Goal: Task Accomplishment & Management: Use online tool/utility

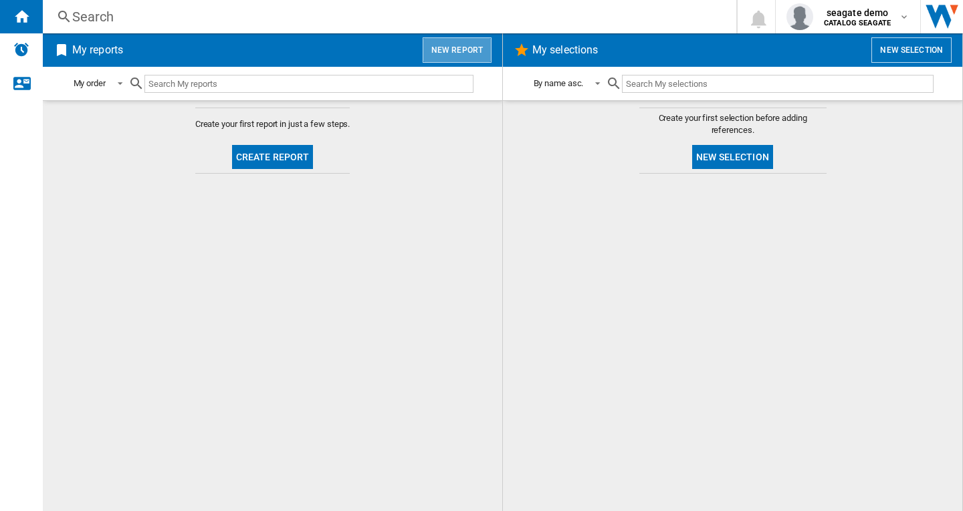
click at [461, 48] on button "New report" at bounding box center [456, 49] width 69 height 25
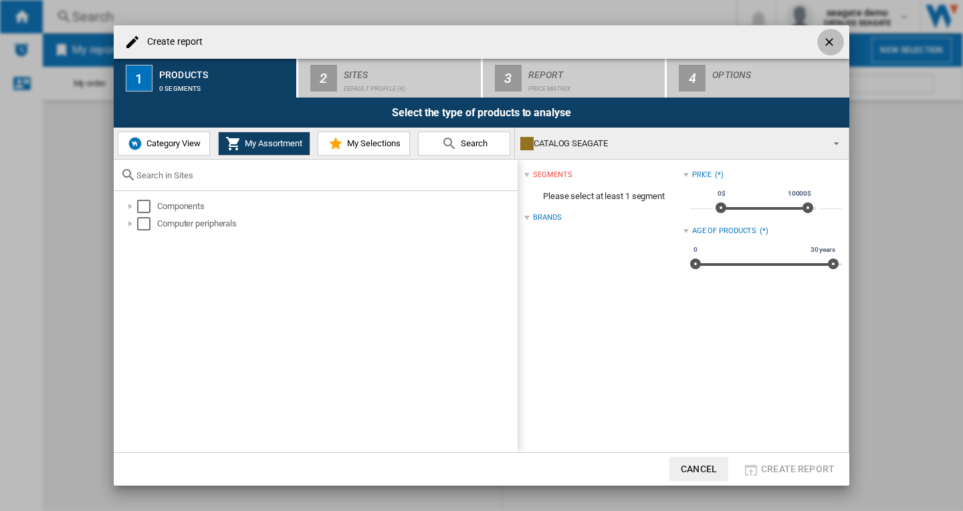
click at [830, 41] on ng-md-icon "getI18NText('BUTTONS.CLOSE_DIALOG')" at bounding box center [830, 43] width 16 height 16
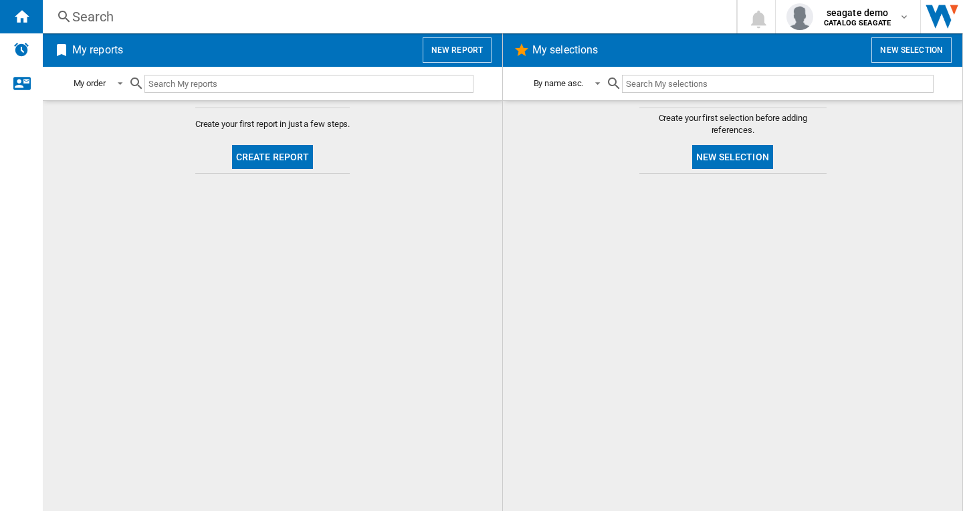
click at [453, 50] on button "New report" at bounding box center [456, 49] width 69 height 25
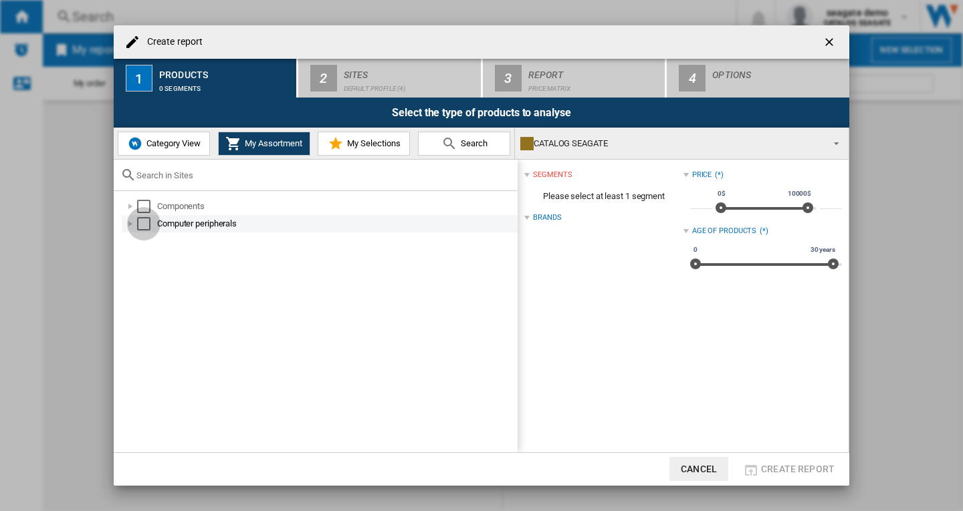
click at [143, 228] on div "Select" at bounding box center [143, 223] width 13 height 13
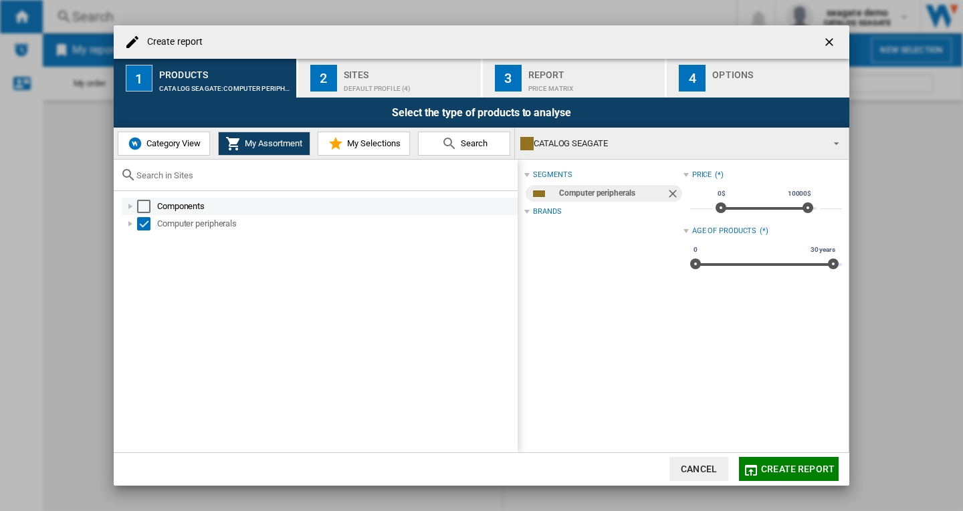
click at [142, 210] on div "Select" at bounding box center [143, 206] width 13 height 13
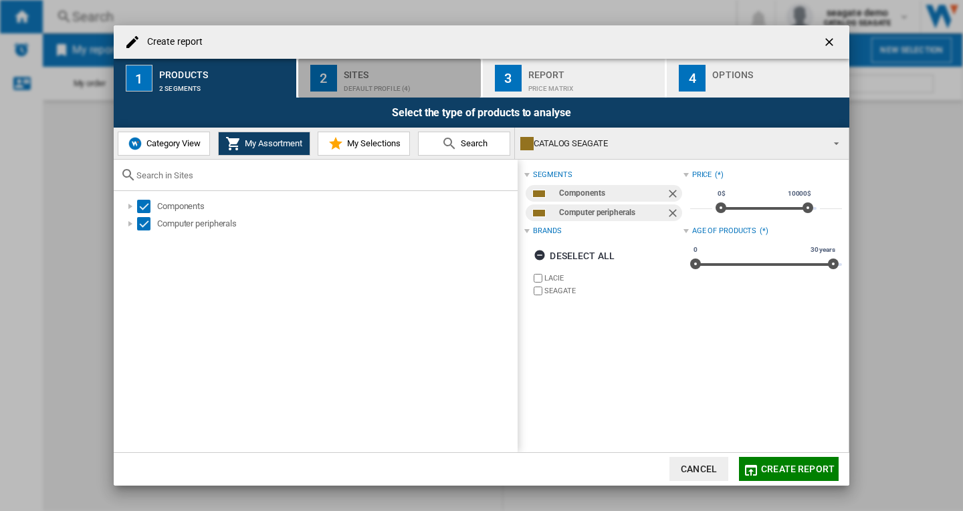
click at [382, 86] on div "Default profile (4)" at bounding box center [410, 85] width 132 height 14
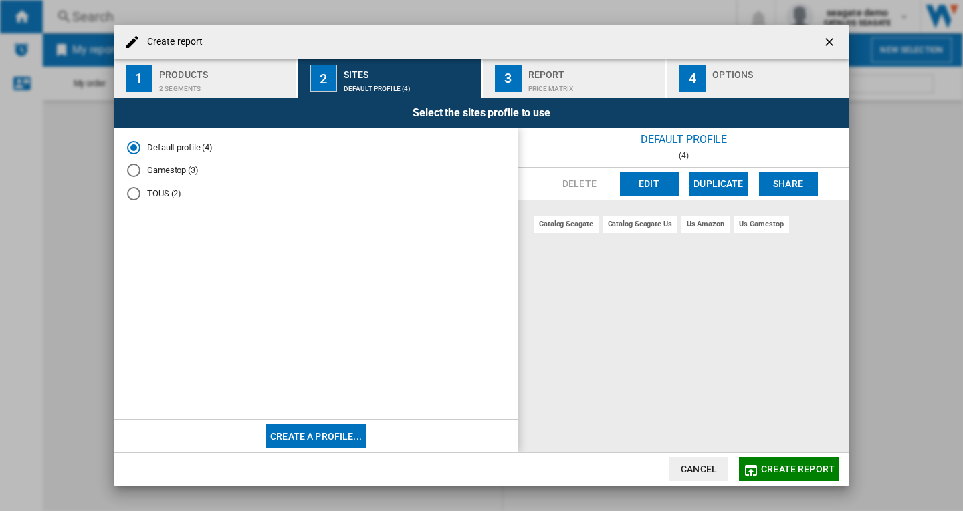
click at [604, 89] on div "Price Matrix" at bounding box center [594, 85] width 132 height 14
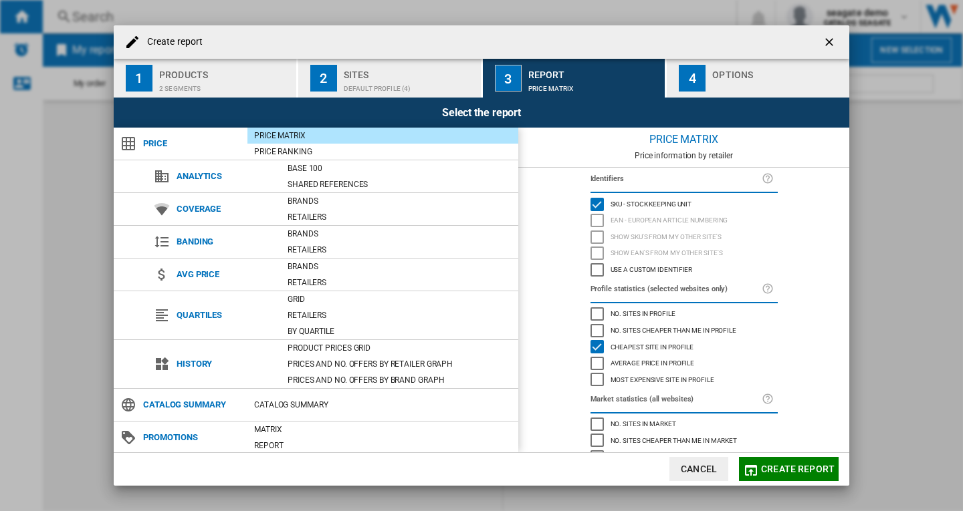
drag, startPoint x: 834, startPoint y: 40, endPoint x: 240, endPoint y: 24, distance: 593.8
click at [833, 40] on ng-md-icon "getI18NText('BUTTONS.CLOSE_DIALOG')" at bounding box center [830, 43] width 16 height 16
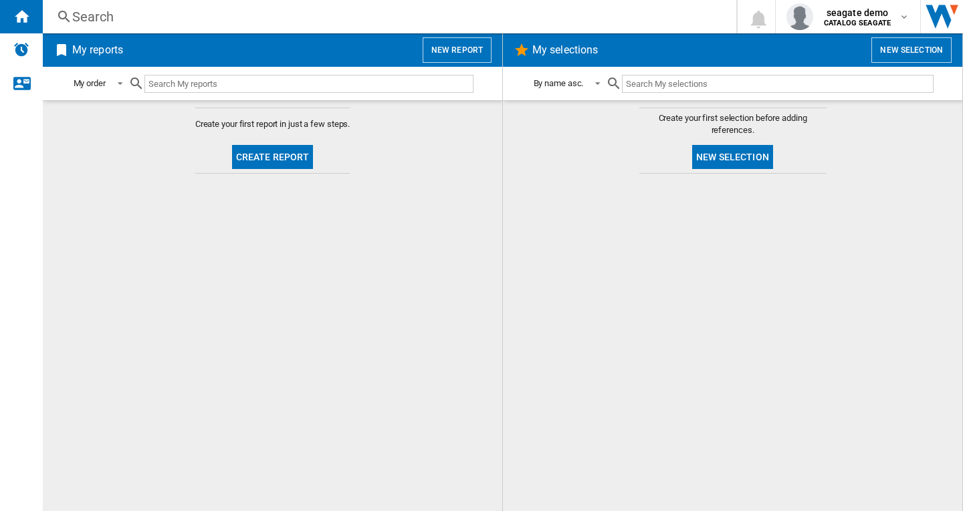
click at [94, 18] on div "Search" at bounding box center [386, 16] width 629 height 19
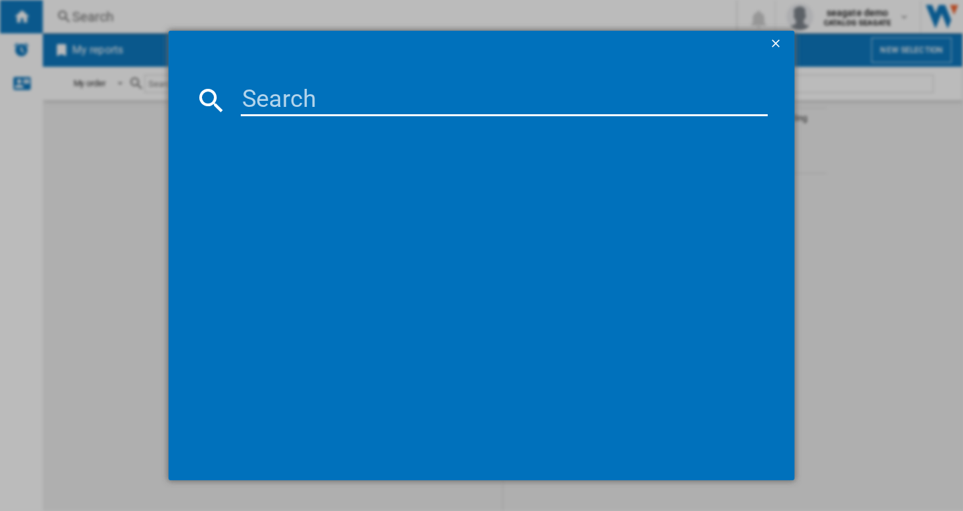
click at [287, 95] on input at bounding box center [504, 100] width 527 height 32
paste input "AIOLO ULTRA SLIM A4 BLACK 1TB"
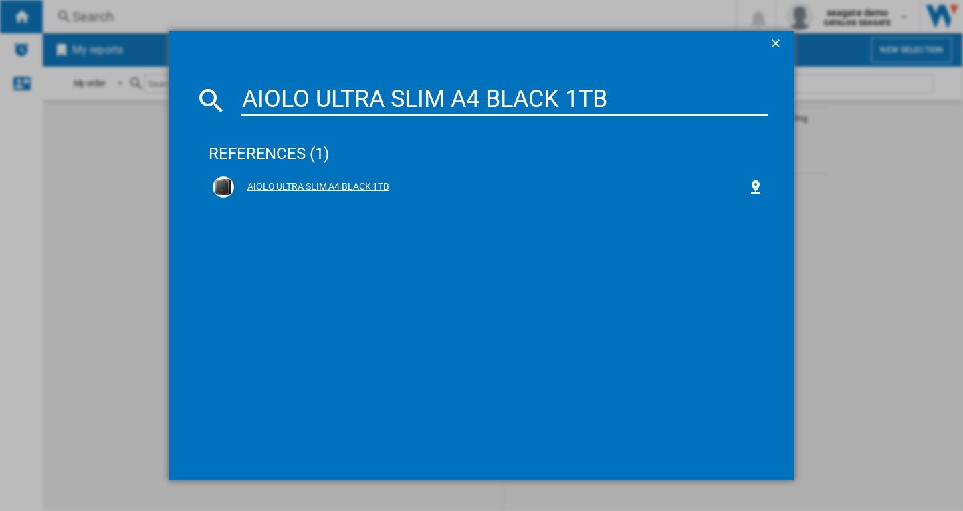
type input "AIOLO ULTRA SLIM A4 BLACK 1TB"
click at [308, 187] on div "AIOLO ULTRA SLIM A4 BLACK 1TB" at bounding box center [490, 186] width 513 height 13
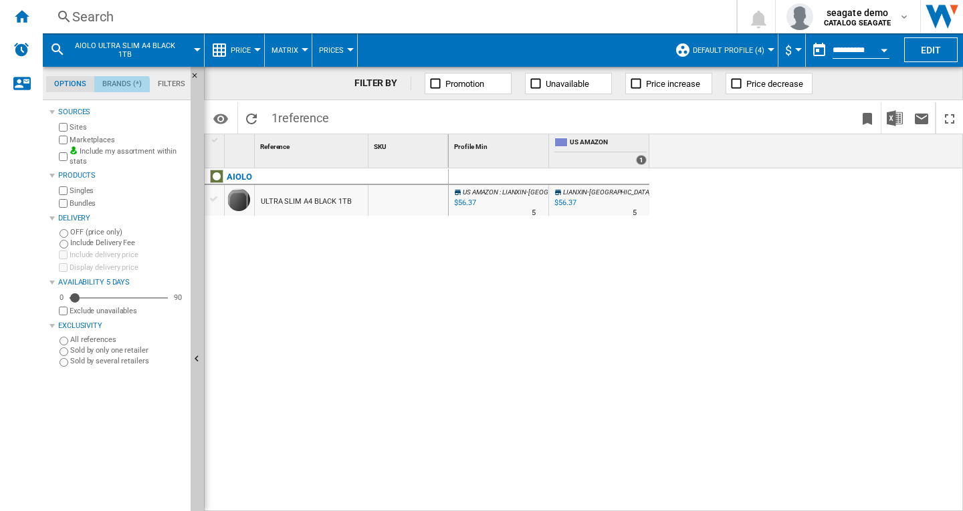
click at [122, 91] on md-tab-item "Brands (*)" at bounding box center [121, 84] width 55 height 16
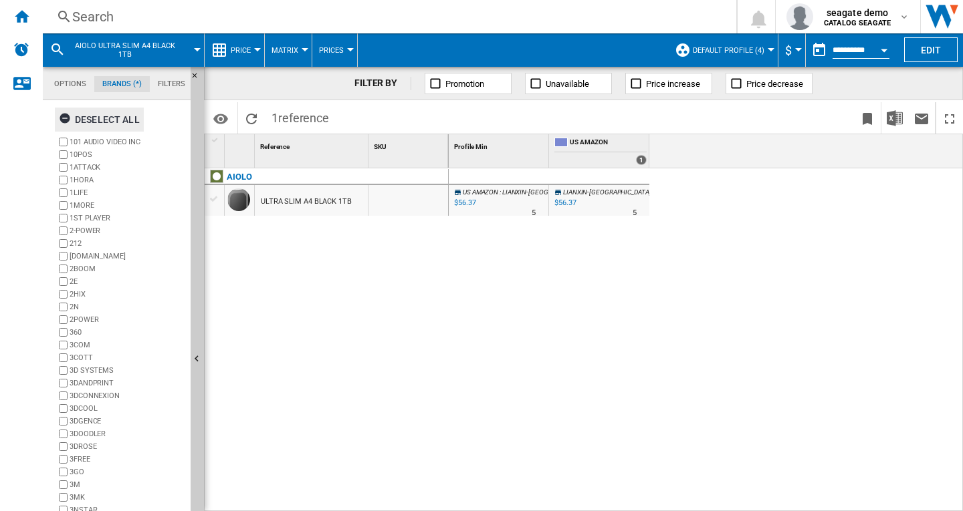
click at [113, 122] on div "Deselect all" at bounding box center [99, 120] width 81 height 24
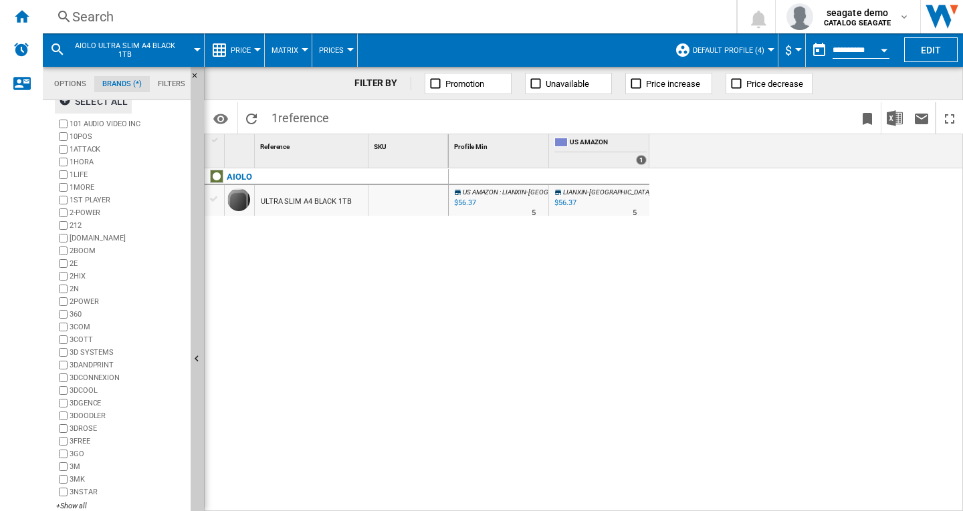
scroll to position [27, 0]
click at [72, 499] on div "+Show all" at bounding box center [120, 497] width 129 height 10
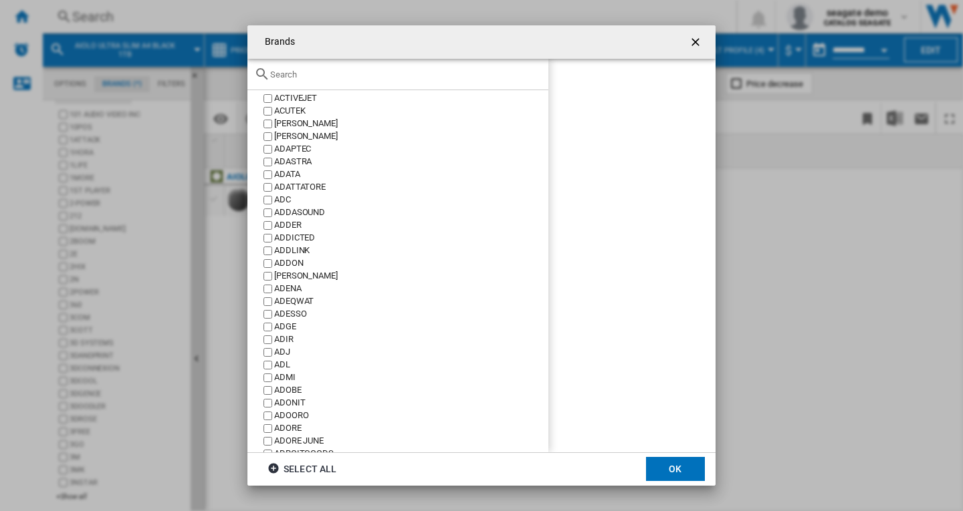
scroll to position [1471, 0]
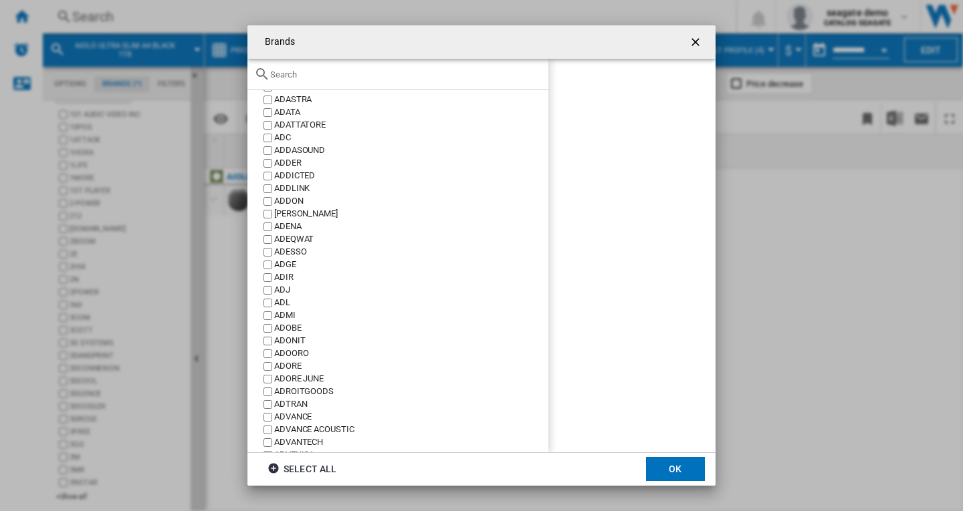
click at [334, 75] on input "text" at bounding box center [405, 75] width 271 height 10
click at [293, 76] on input "ao" at bounding box center [405, 75] width 271 height 10
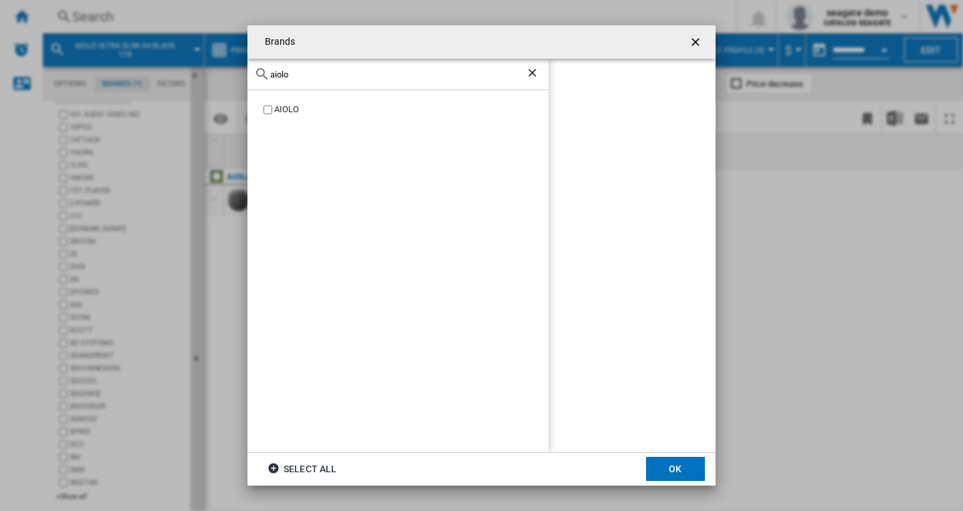
scroll to position [0, 0]
type input "aiolo"
click at [272, 111] on label "AIOLO" at bounding box center [404, 110] width 287 height 13
click at [534, 74] on ng-md-icon "Clear search" at bounding box center [533, 74] width 16 height 16
click at [532, 74] on ng-md-icon "Clear search" at bounding box center [533, 74] width 16 height 16
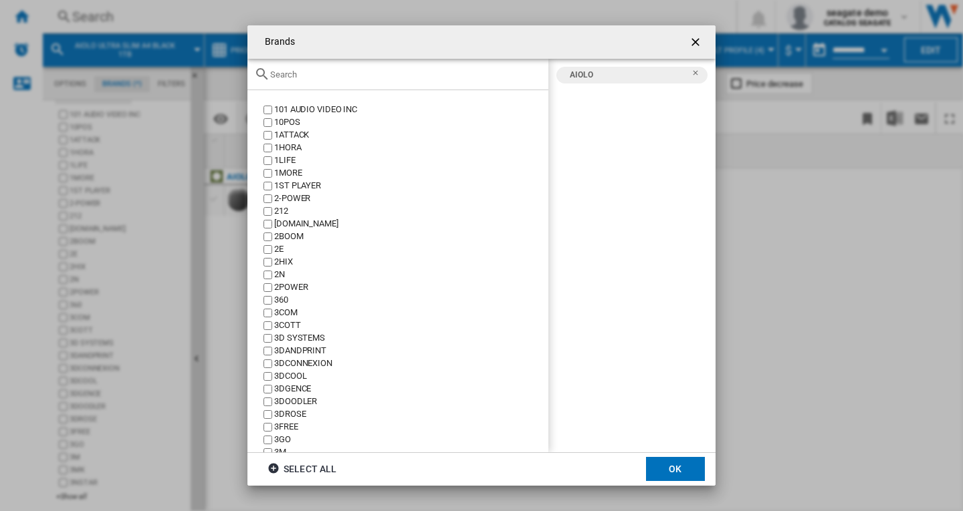
click at [341, 74] on input "text" at bounding box center [405, 75] width 271 height 10
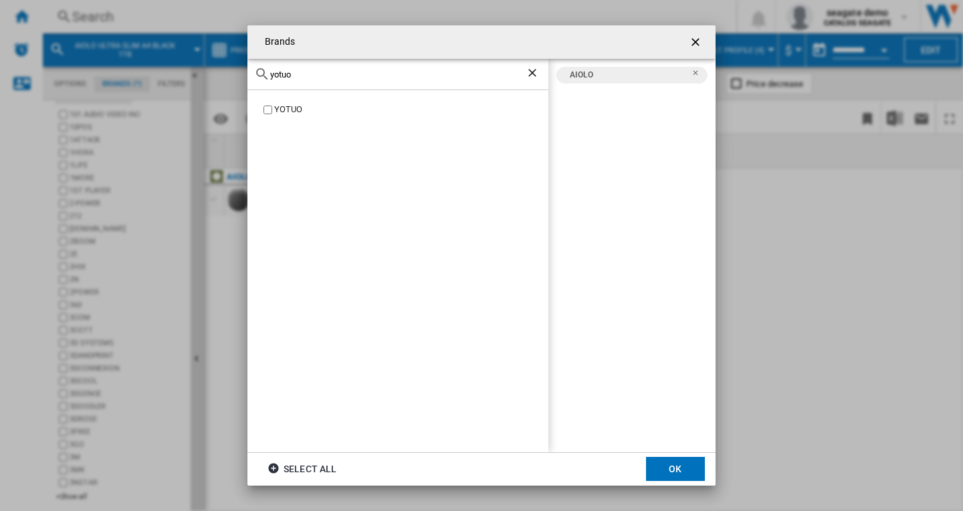
type input "yotuo"
click at [289, 110] on div "YOTUO" at bounding box center [411, 110] width 274 height 13
click at [529, 76] on ng-md-icon "Clear search" at bounding box center [533, 74] width 16 height 16
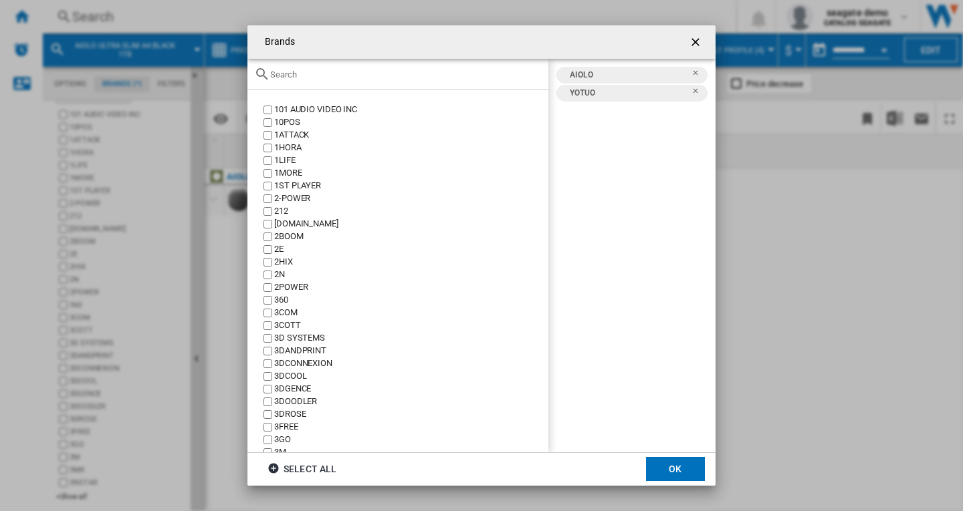
click at [375, 74] on input "text" at bounding box center [405, 75] width 271 height 10
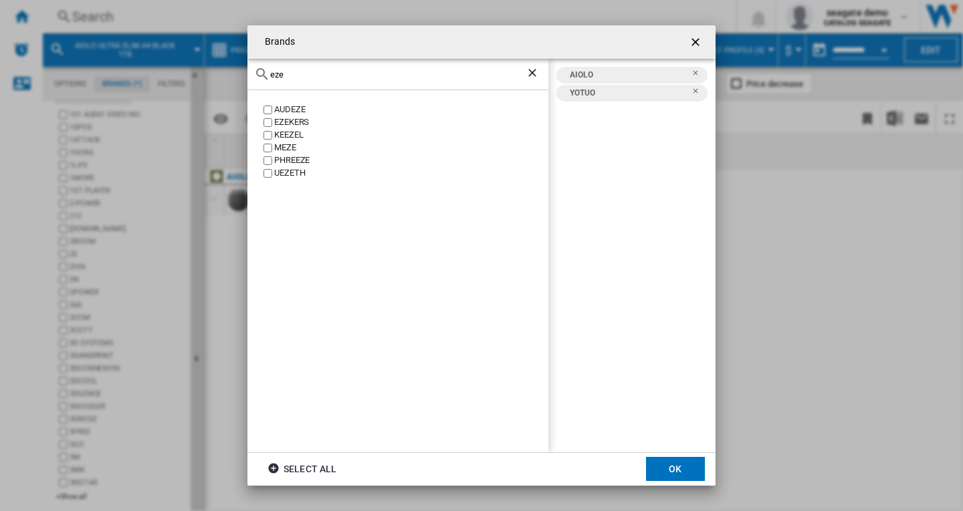
type input "eze"
click at [298, 118] on div "EZEKERS" at bounding box center [411, 122] width 274 height 13
drag, startPoint x: 531, startPoint y: 74, endPoint x: 285, endPoint y: 75, distance: 245.3
click at [531, 76] on ng-md-icon "Clear search" at bounding box center [533, 74] width 16 height 16
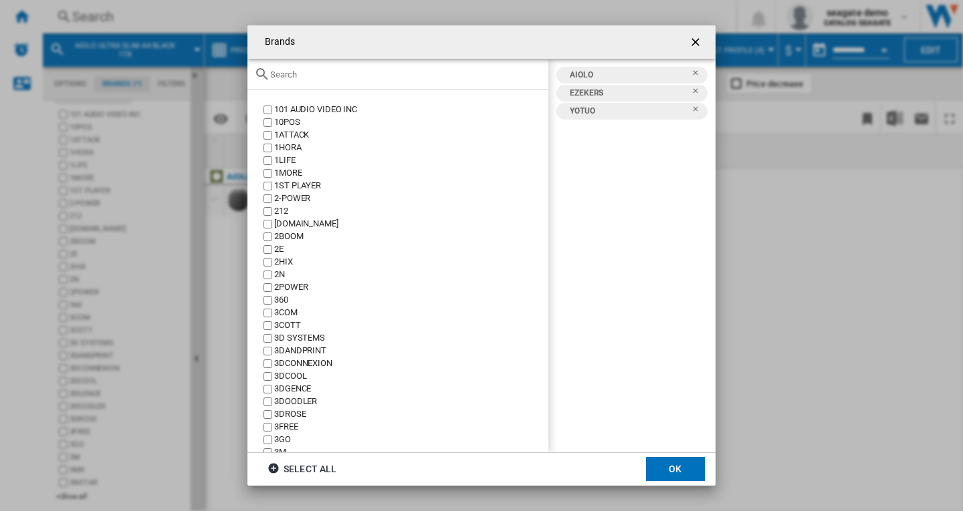
click at [308, 77] on input "text" at bounding box center [405, 75] width 271 height 10
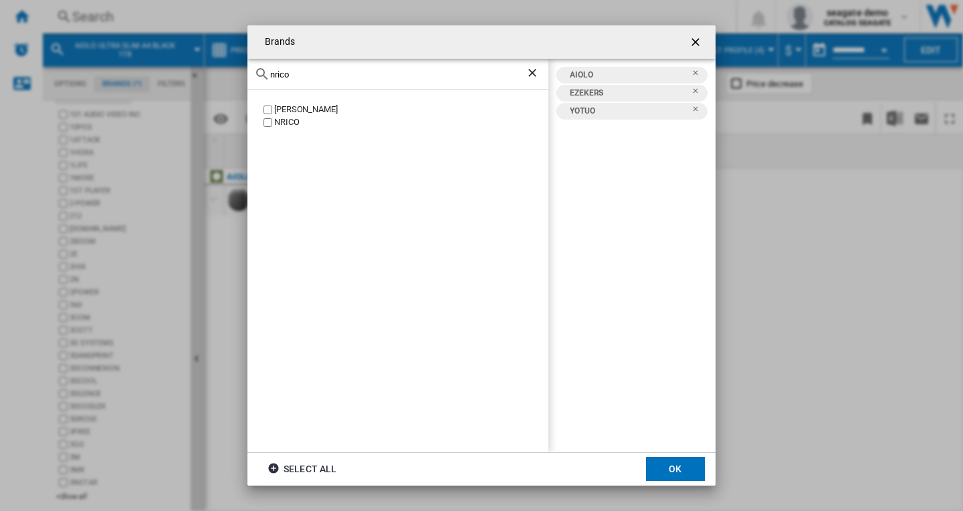
type input "nrico"
click at [287, 122] on div "NRICO" at bounding box center [411, 122] width 274 height 13
click at [533, 75] on ng-md-icon "Clear search" at bounding box center [533, 74] width 16 height 16
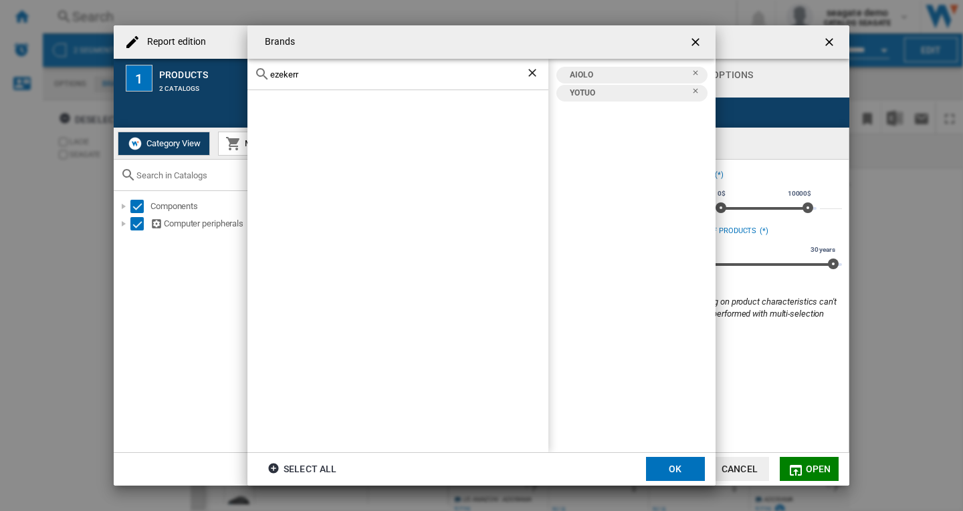
scroll to position [39, 0]
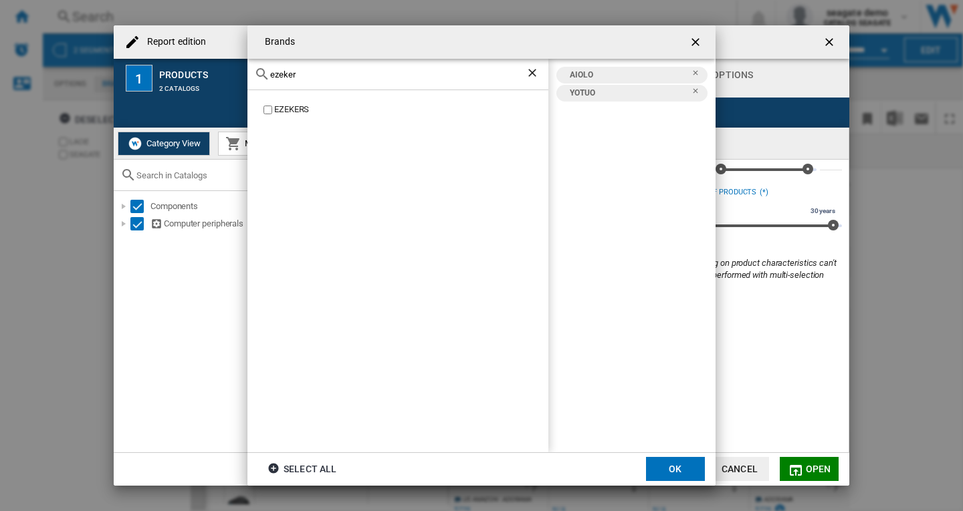
click at [285, 109] on div "EZEKERS" at bounding box center [411, 110] width 274 height 13
click at [312, 76] on input "ezeker" at bounding box center [397, 75] width 255 height 10
drag, startPoint x: 316, startPoint y: 72, endPoint x: 257, endPoint y: 72, distance: 58.8
click at [257, 72] on div "ezeker" at bounding box center [397, 74] width 301 height 31
click at [293, 122] on div "NRICO" at bounding box center [411, 122] width 274 height 13
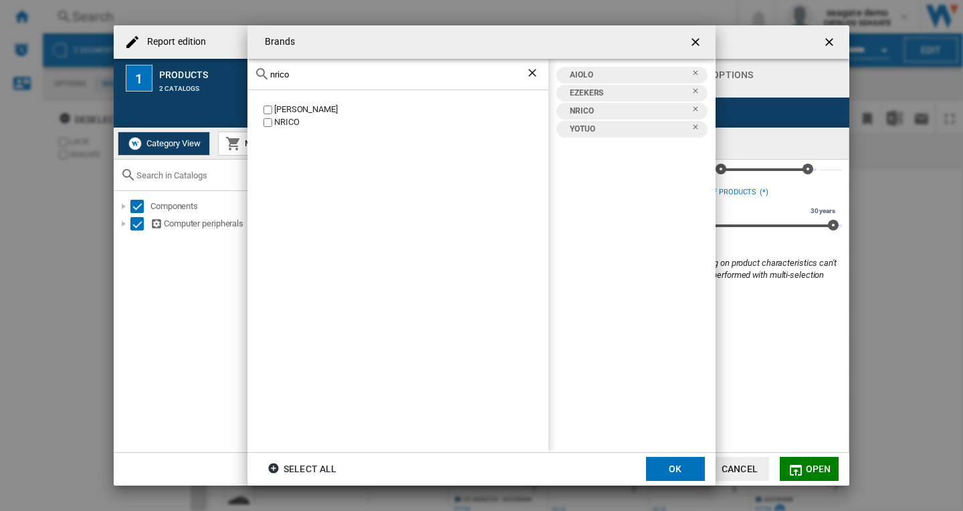
drag, startPoint x: 297, startPoint y: 72, endPoint x: 261, endPoint y: 74, distance: 35.5
click at [259, 72] on div "nrico" at bounding box center [397, 74] width 301 height 31
click at [289, 108] on div "NEWQ" at bounding box center [411, 110] width 274 height 13
drag, startPoint x: 303, startPoint y: 74, endPoint x: 267, endPoint y: 78, distance: 37.1
click at [267, 78] on div "newq" at bounding box center [397, 74] width 301 height 31
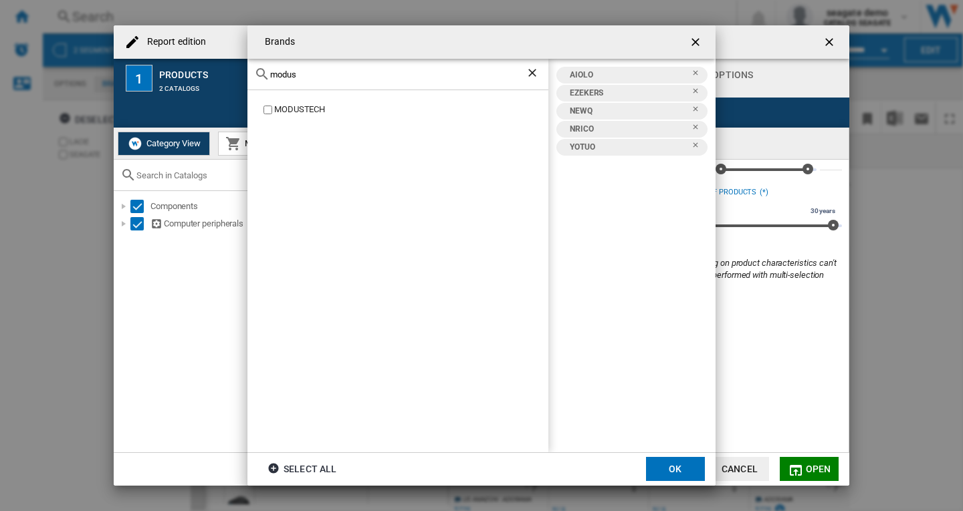
type input "modus"
click at [296, 110] on div "MODUSTECH" at bounding box center [411, 110] width 274 height 13
click at [678, 472] on button "OK" at bounding box center [675, 469] width 59 height 24
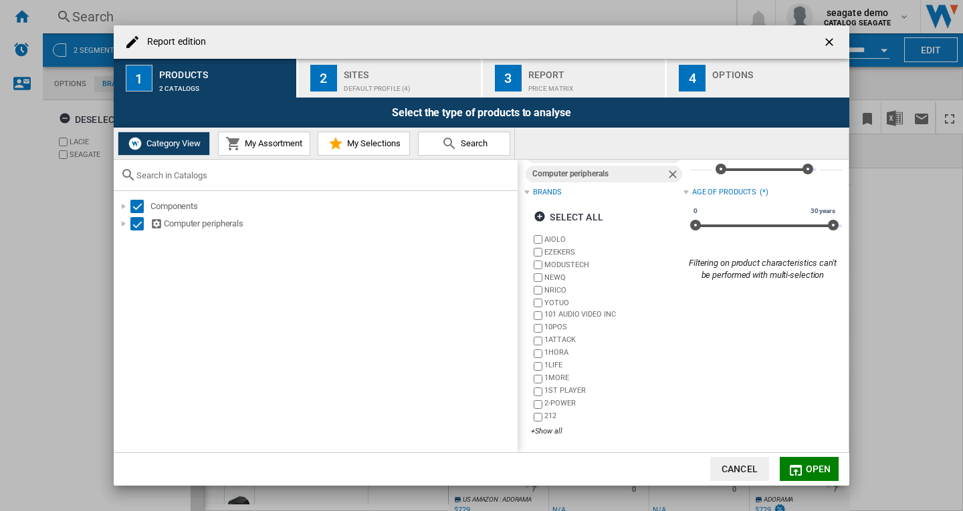
click at [820, 471] on span "Open" at bounding box center [817, 469] width 25 height 11
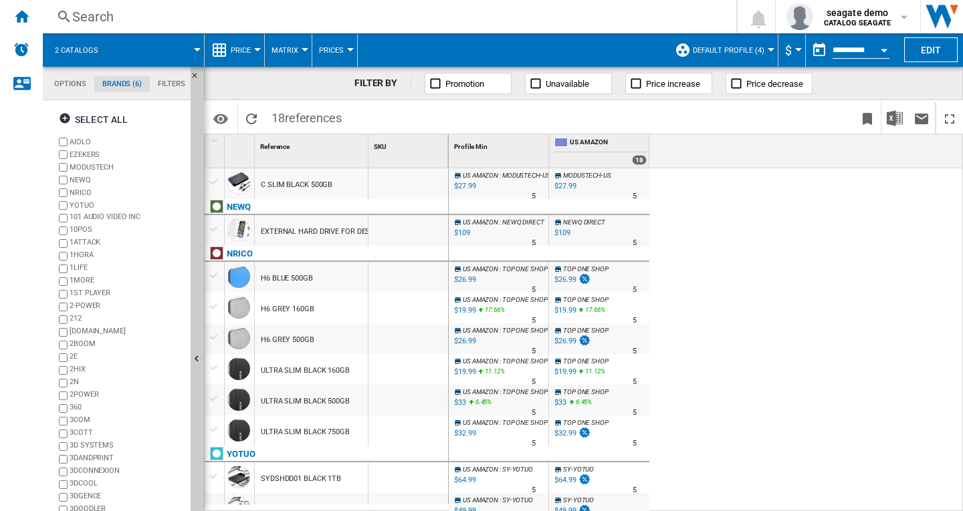
scroll to position [247, 0]
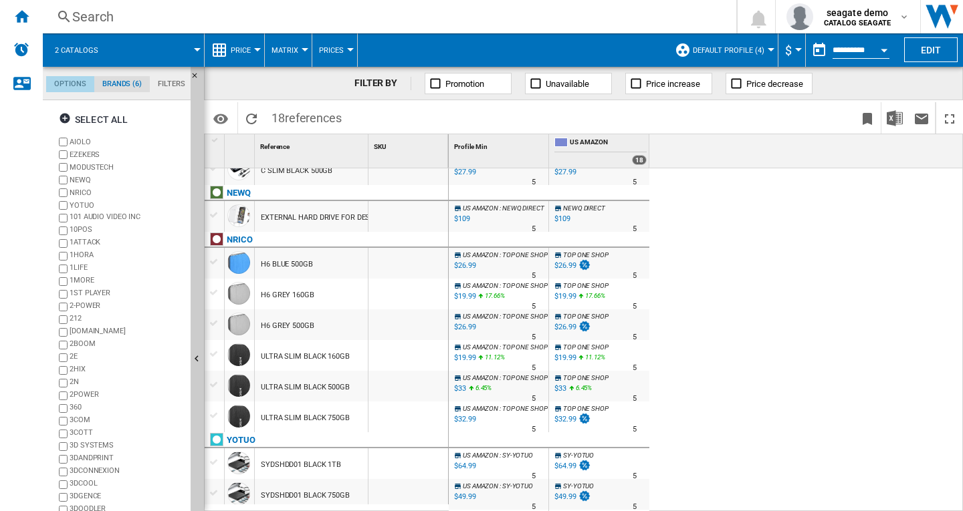
click at [74, 88] on md-tab-item "Options" at bounding box center [70, 84] width 48 height 16
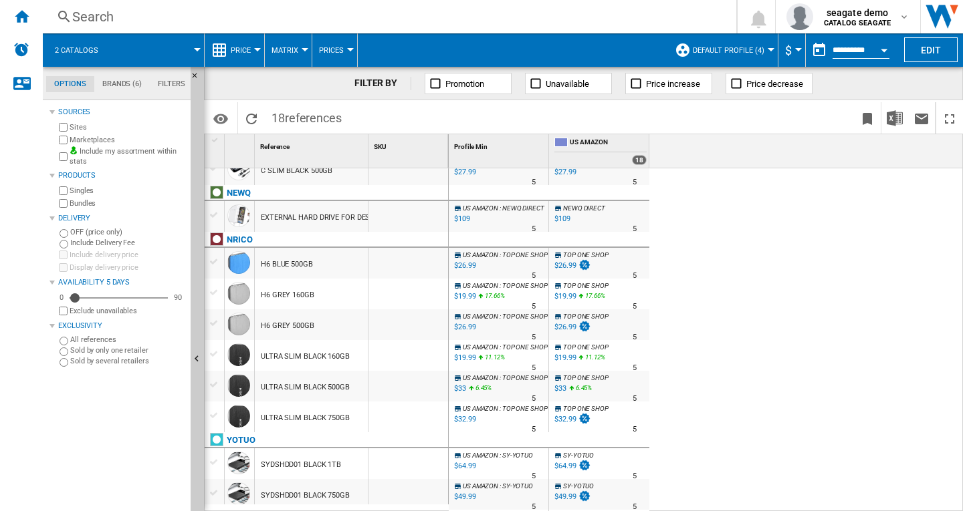
click at [197, 51] on span at bounding box center [157, 49] width 80 height 33
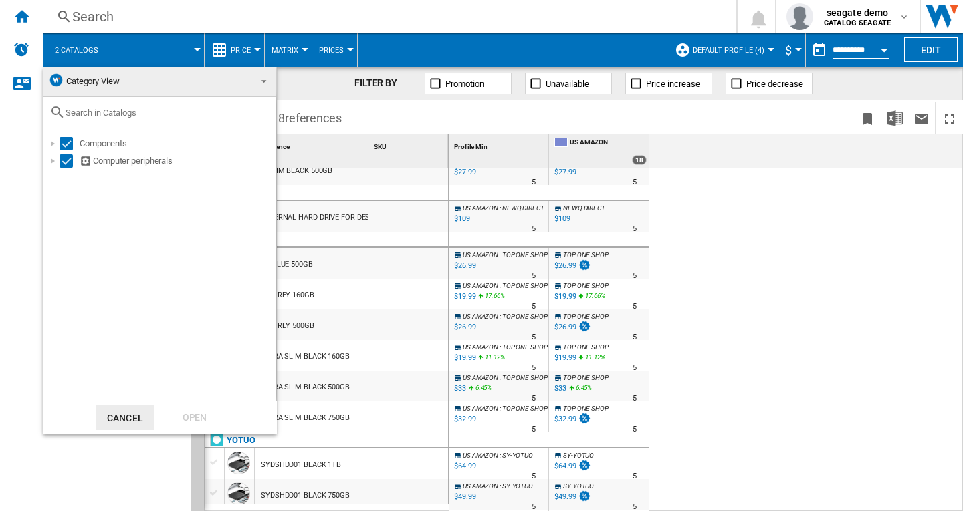
click at [265, 84] on span at bounding box center [260, 80] width 16 height 19
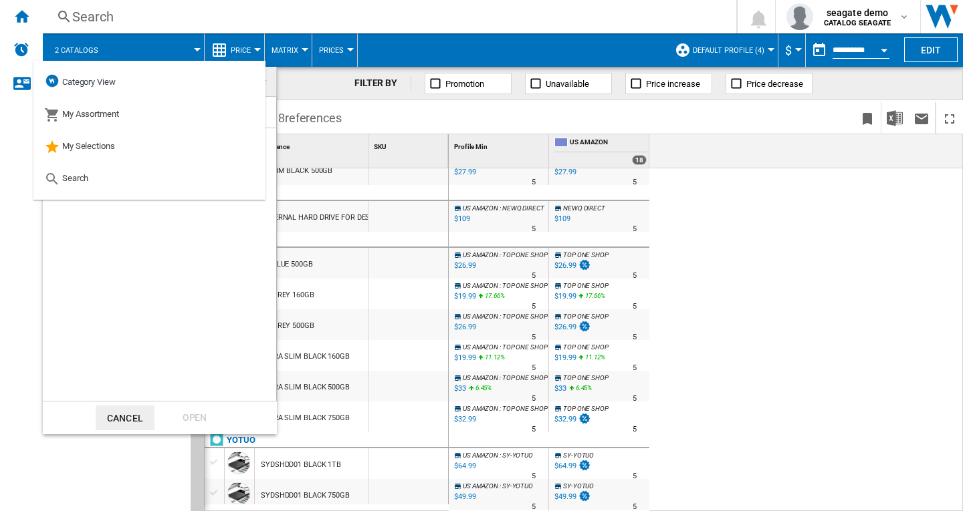
click at [773, 262] on md-backdrop at bounding box center [481, 255] width 963 height 511
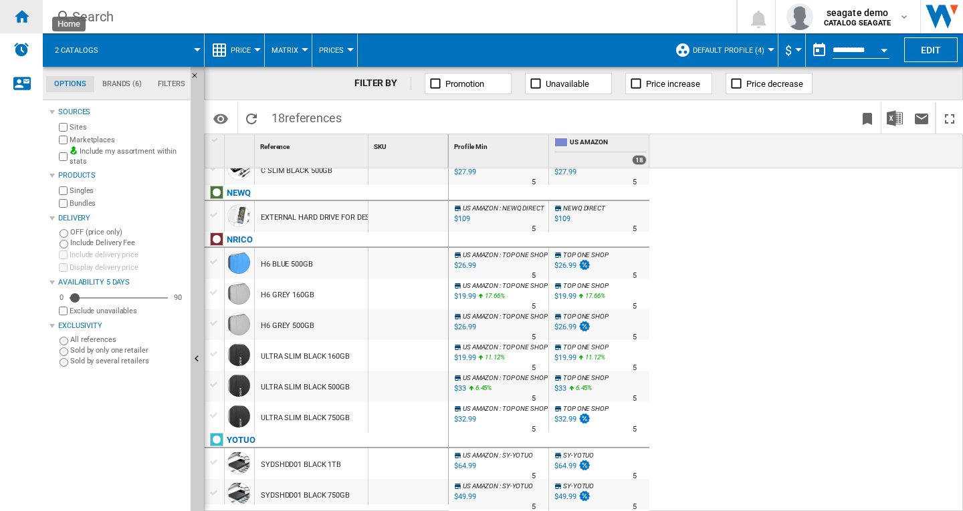
drag, startPoint x: 18, startPoint y: 20, endPoint x: 28, endPoint y: 22, distance: 10.2
click at [18, 20] on ng-md-icon "Home" at bounding box center [21, 16] width 16 height 16
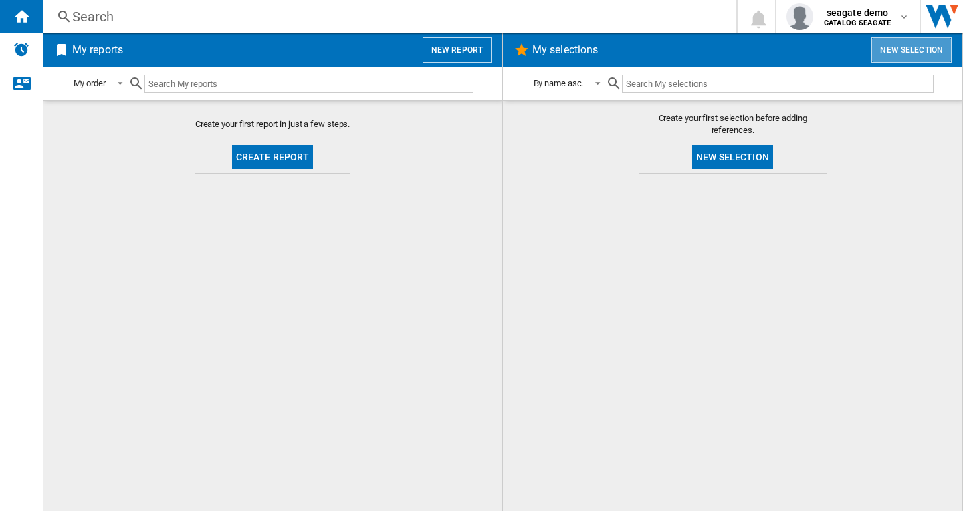
click at [933, 51] on button "New selection" at bounding box center [911, 49] width 80 height 25
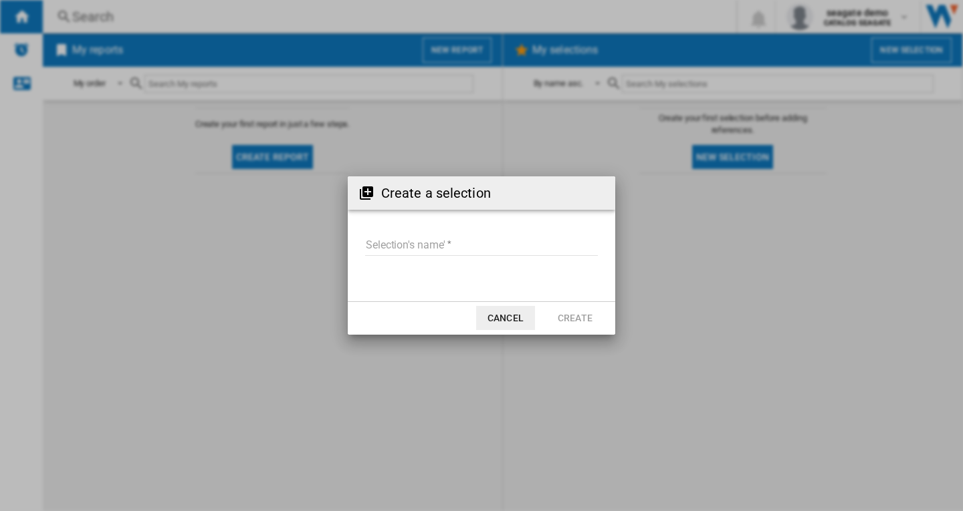
click at [457, 244] on input "Selection's name'" at bounding box center [481, 246] width 233 height 20
type input "******"
click at [594, 319] on button "Create" at bounding box center [574, 318] width 59 height 24
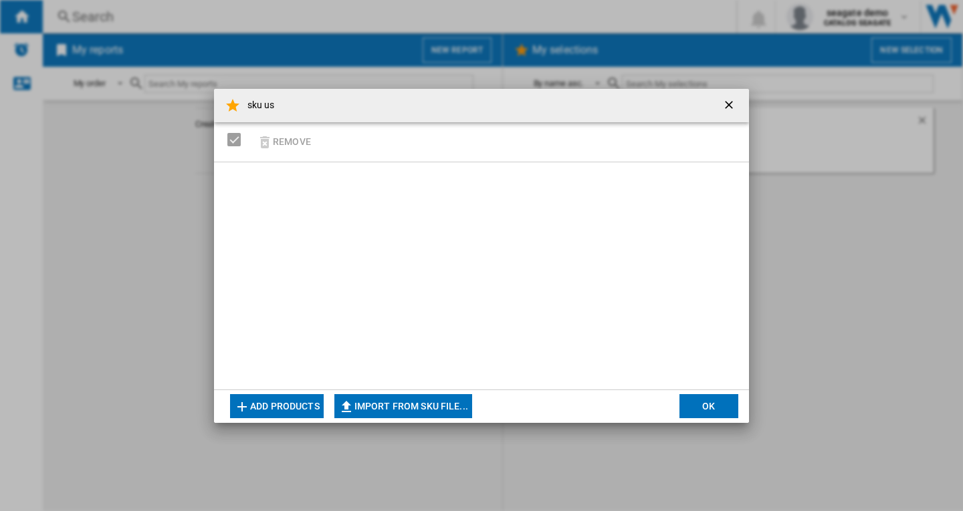
click at [445, 407] on button "Import from SKU file..." at bounding box center [403, 406] width 138 height 24
type input "**********"
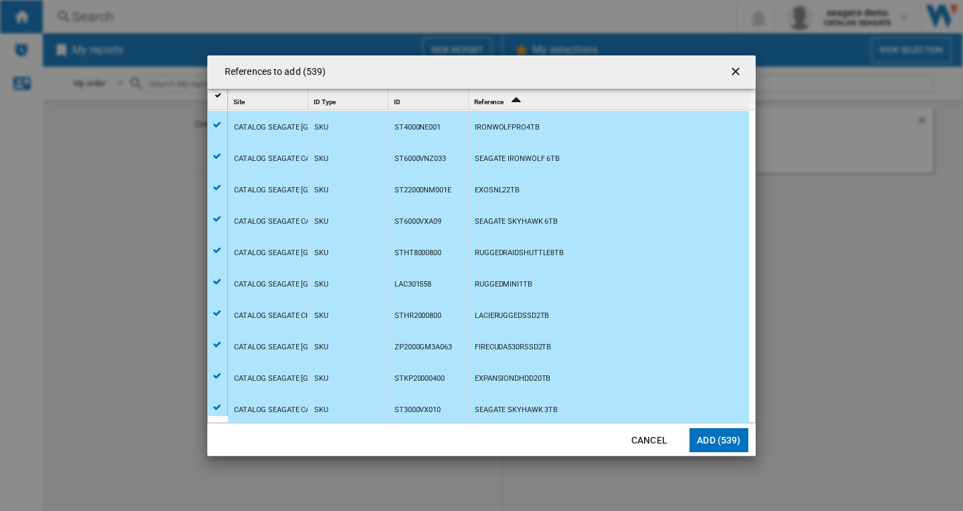
click at [711, 441] on button "Add (539)" at bounding box center [718, 440] width 59 height 24
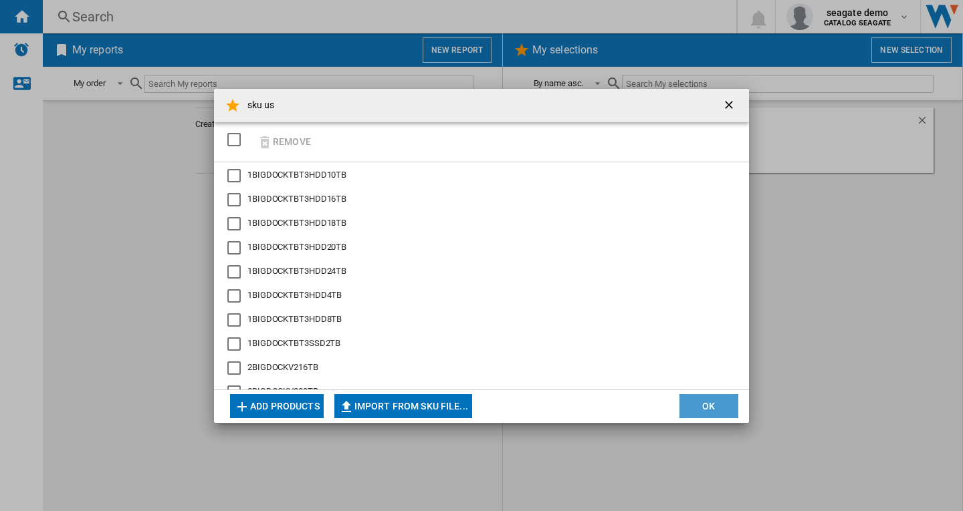
click at [724, 408] on button "OK" at bounding box center [708, 406] width 59 height 24
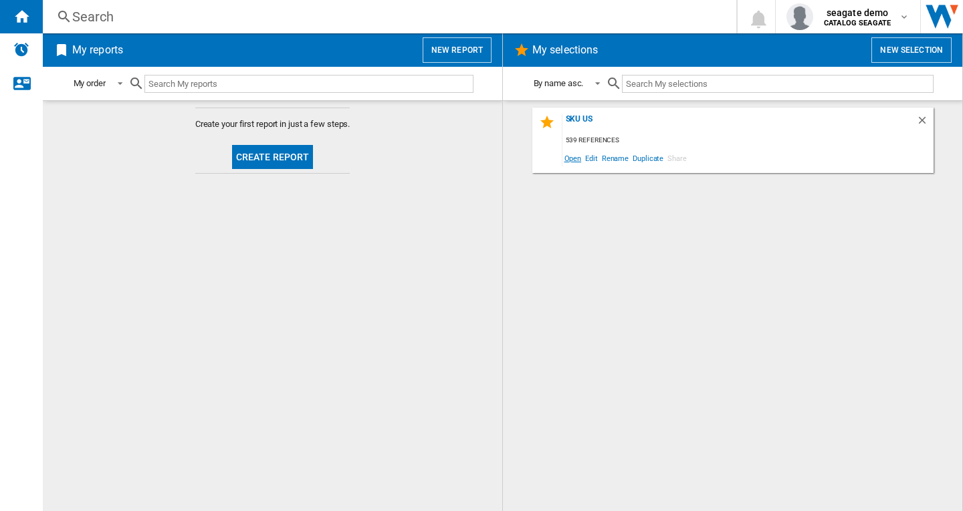
click at [572, 160] on span "Open" at bounding box center [572, 158] width 21 height 18
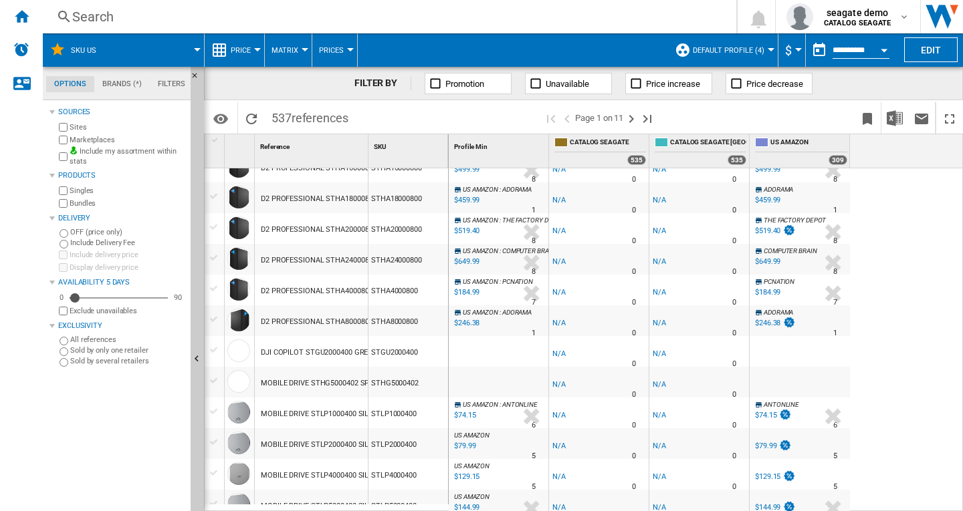
scroll to position [869, 0]
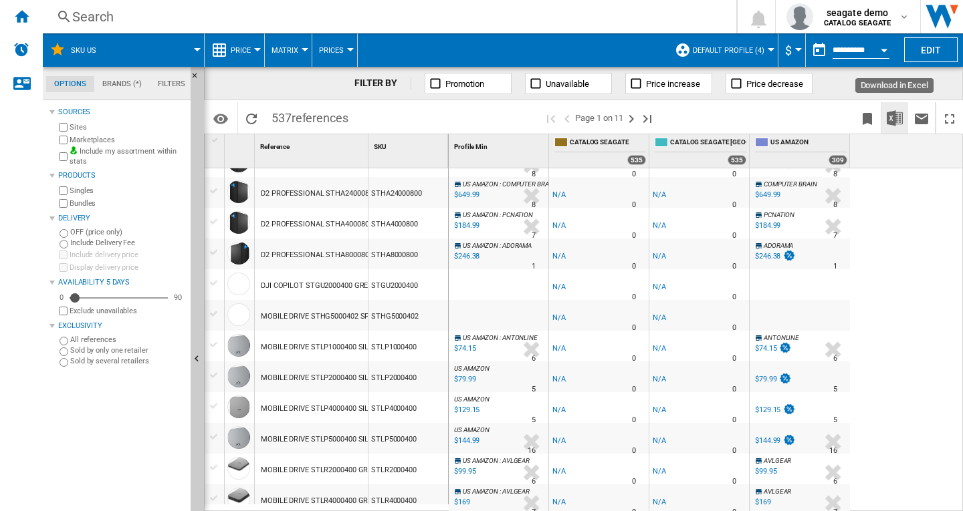
click at [895, 114] on img "Download in Excel" at bounding box center [894, 118] width 16 height 16
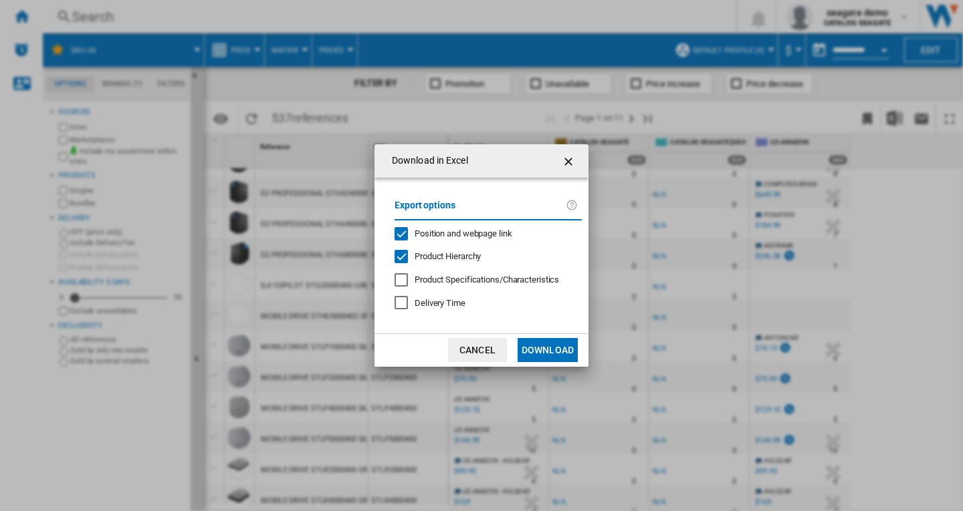
click at [547, 350] on button "Download" at bounding box center [547, 350] width 60 height 24
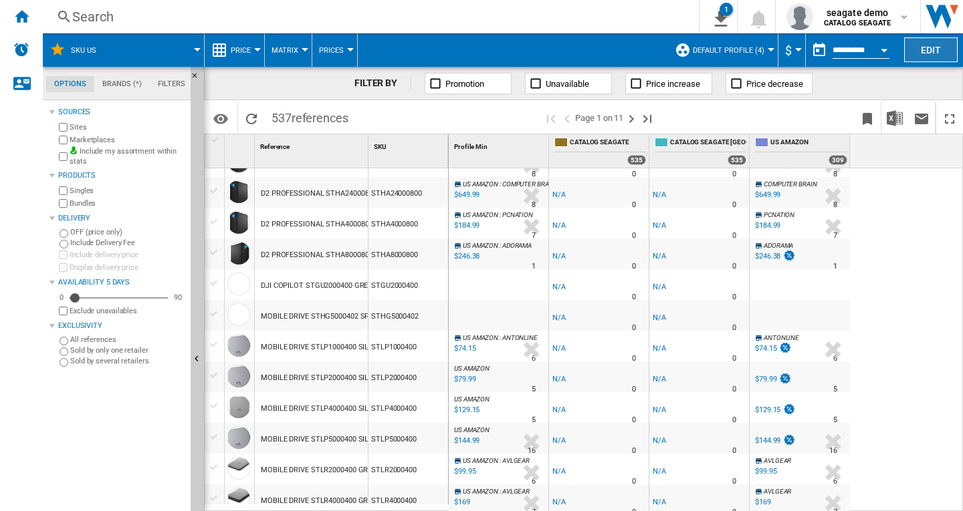
click at [936, 49] on button "Edit" at bounding box center [930, 49] width 53 height 25
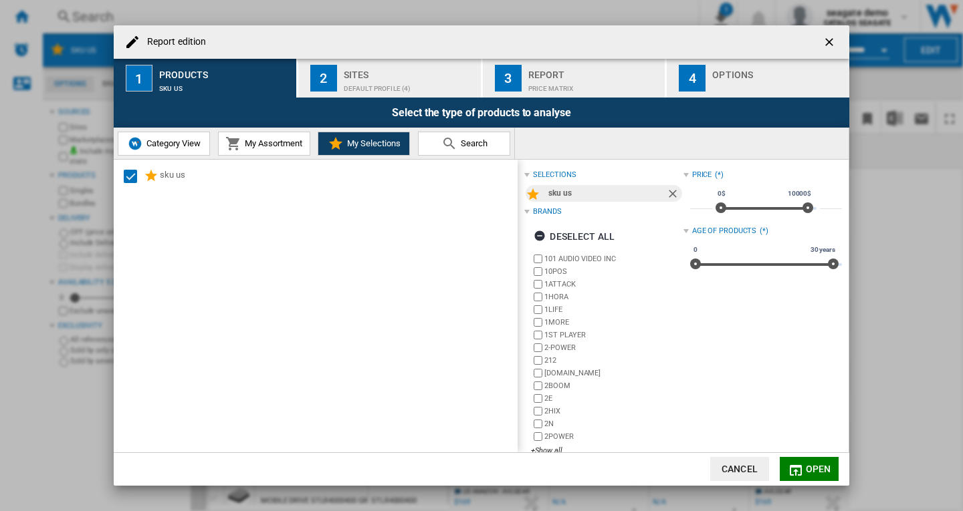
click at [374, 88] on div "Default profile (4)" at bounding box center [410, 85] width 132 height 14
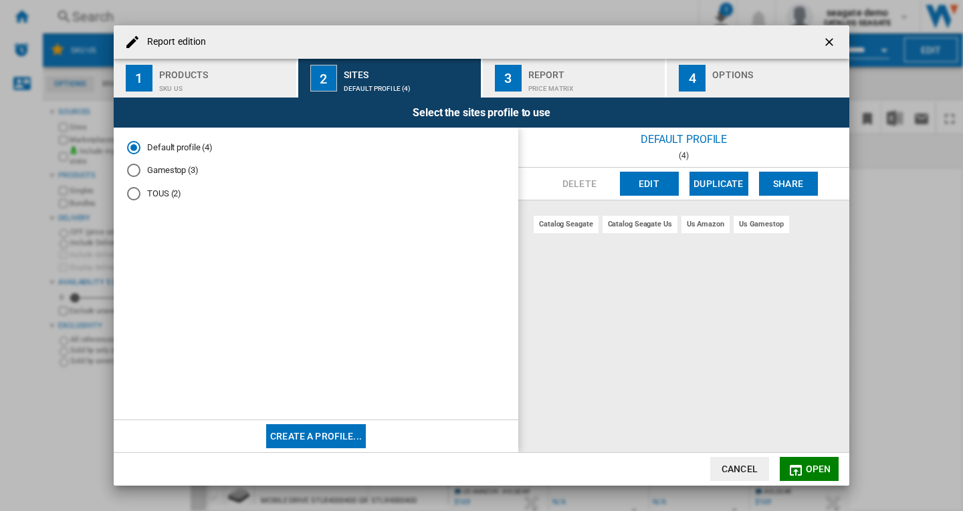
click at [547, 82] on div "Price Matrix" at bounding box center [594, 85] width 132 height 14
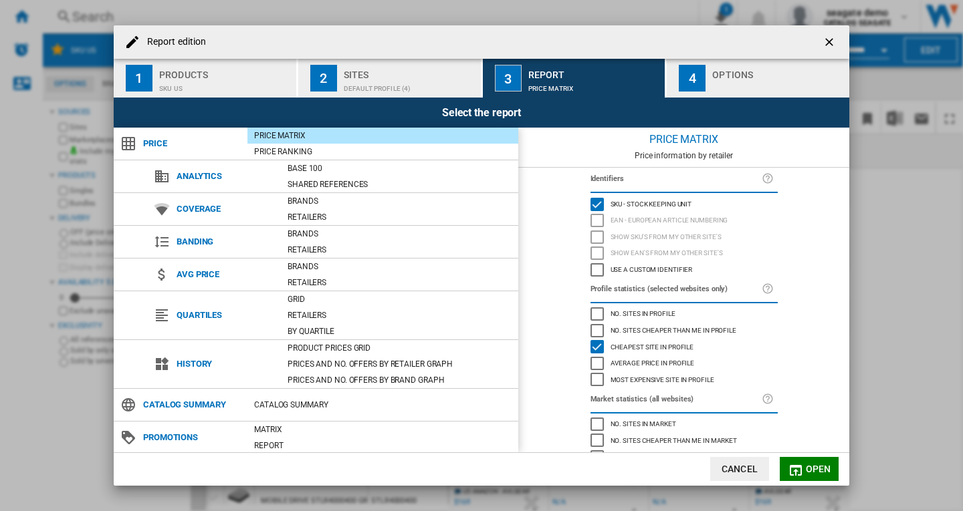
click at [644, 221] on span "EAN - European Article Numbering" at bounding box center [669, 219] width 118 height 9
